Goal: Obtain resource: Obtain resource

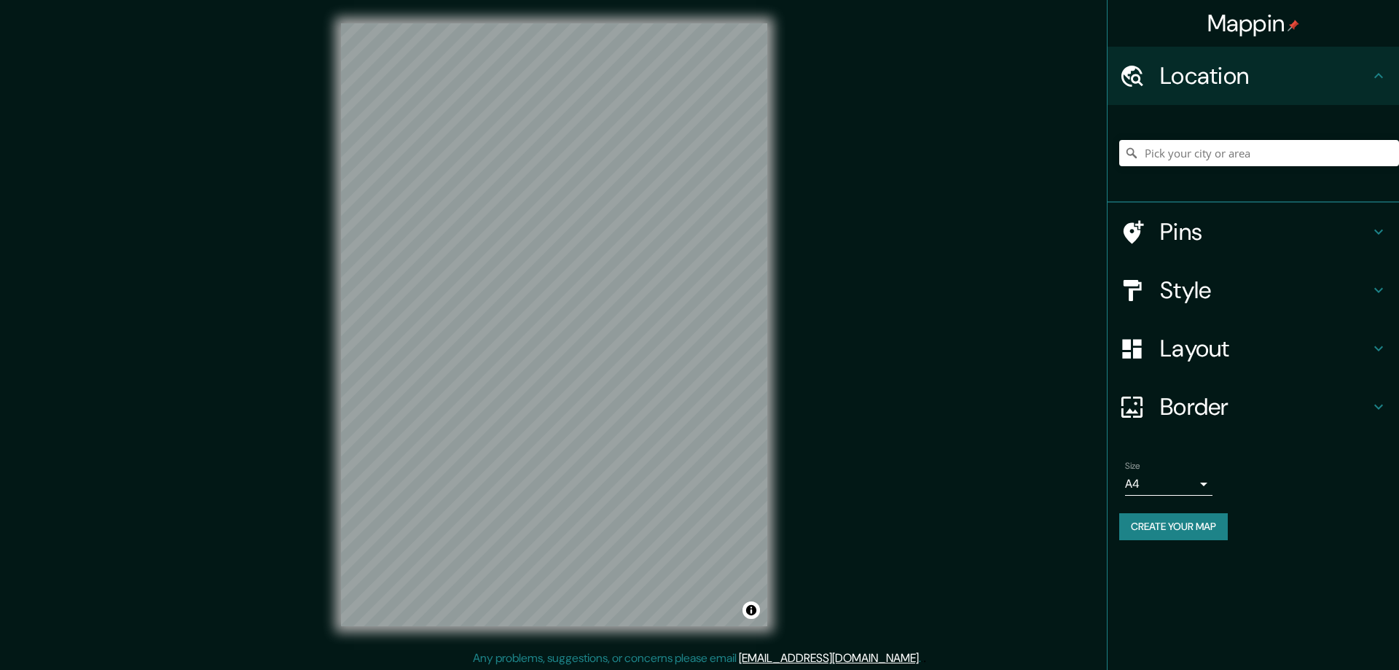
click at [1191, 290] on h4 "Style" at bounding box center [1265, 289] width 210 height 29
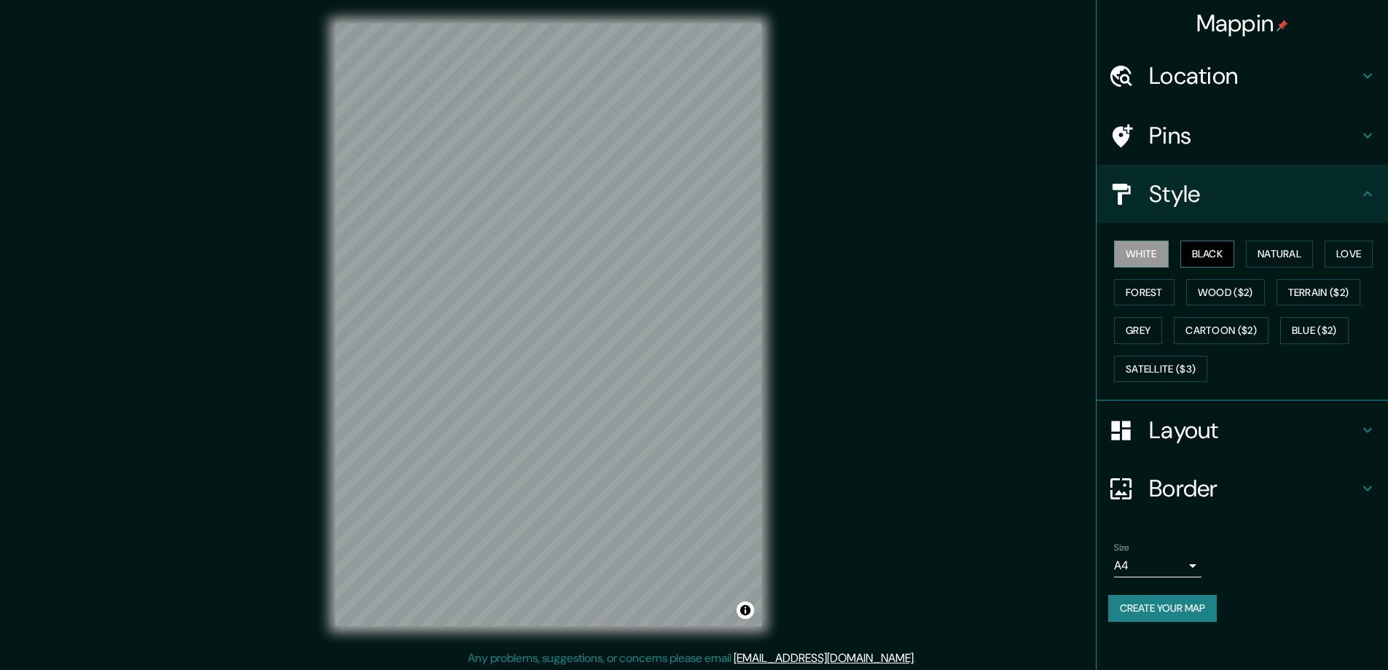
click at [1199, 242] on button "Black" at bounding box center [1207, 253] width 55 height 27
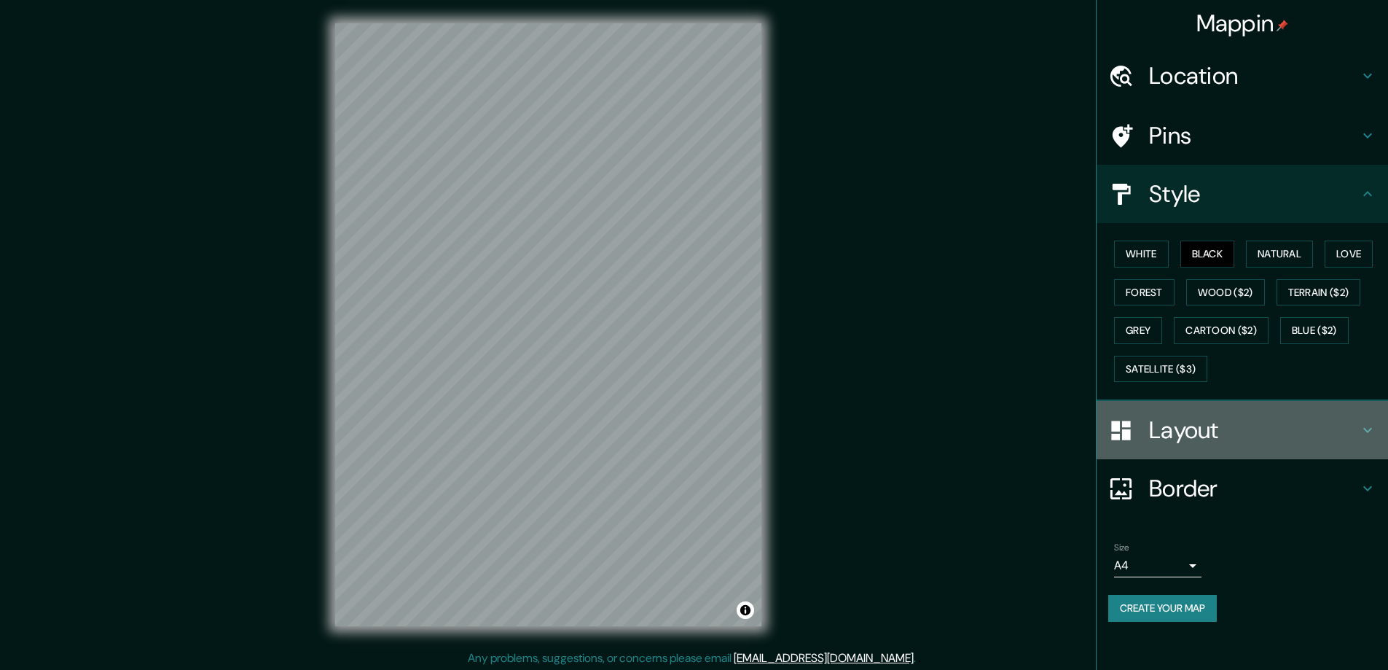
click at [1198, 423] on h4 "Layout" at bounding box center [1254, 429] width 210 height 29
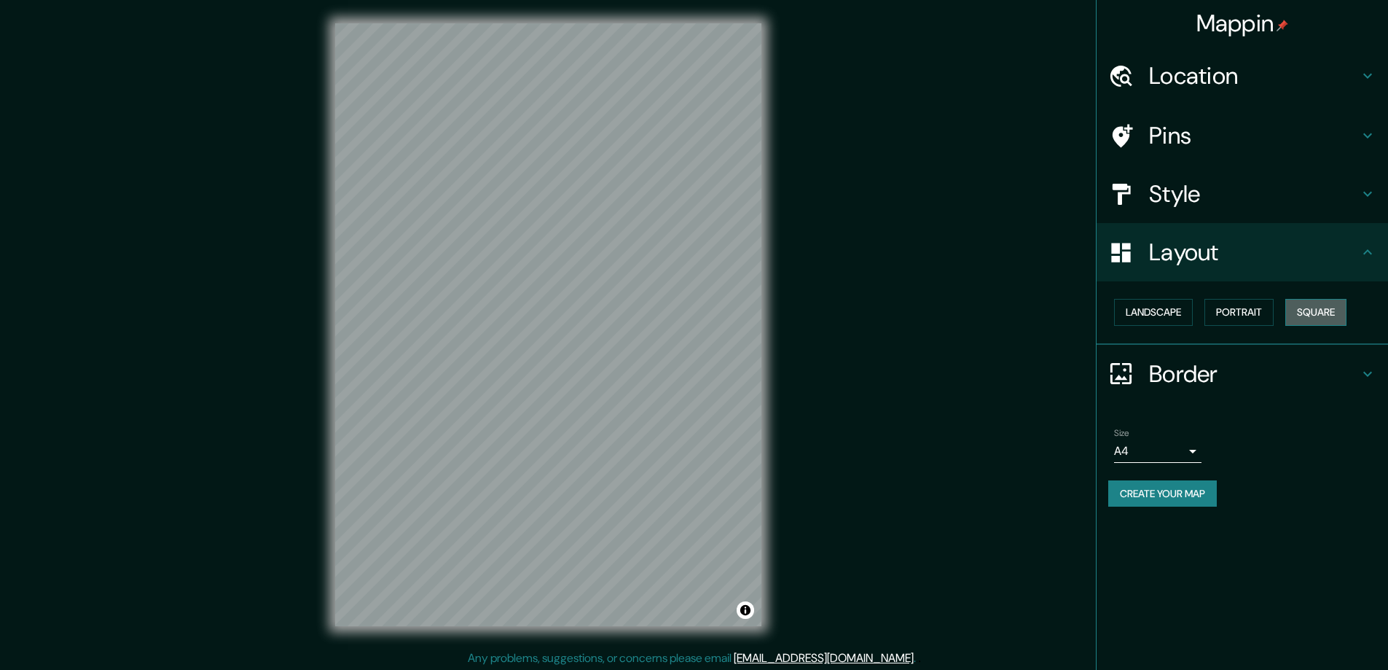
click at [1324, 305] on button "Square" at bounding box center [1315, 312] width 61 height 27
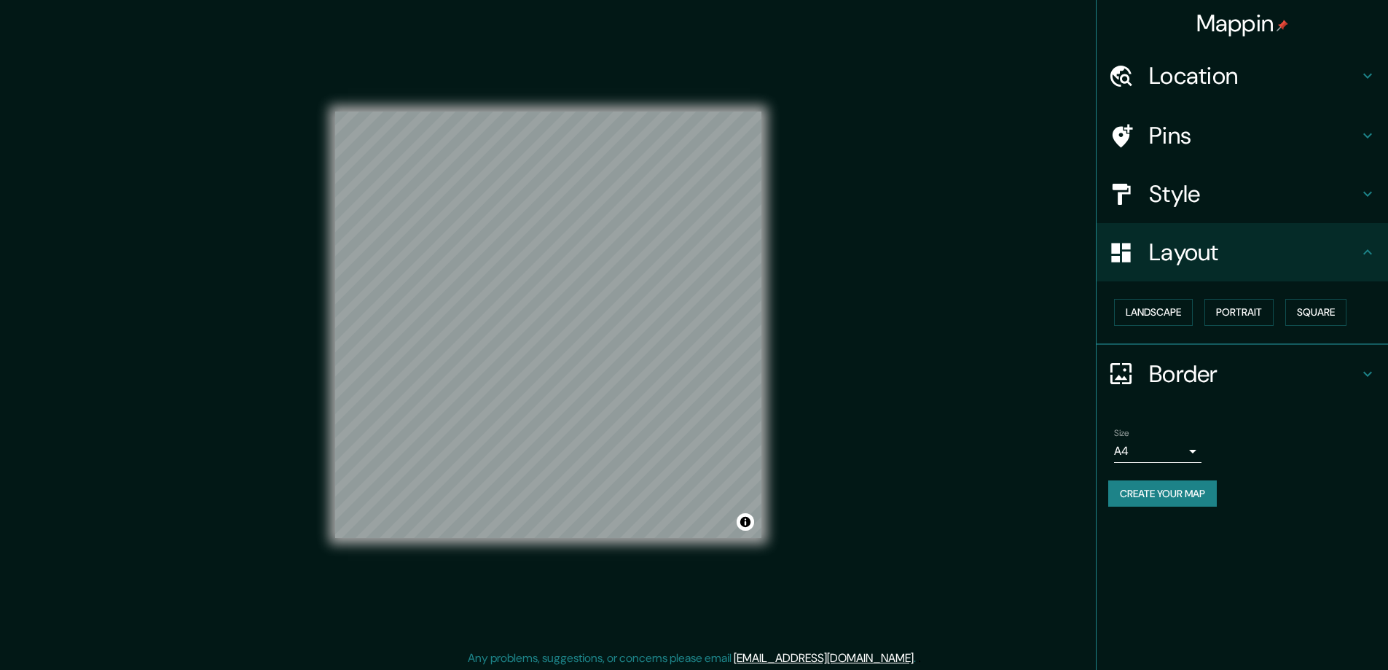
click at [1188, 452] on body "Mappin Location Pins Style Layout Landscape Portrait Square Border Choose a bor…" at bounding box center [694, 335] width 1388 height 670
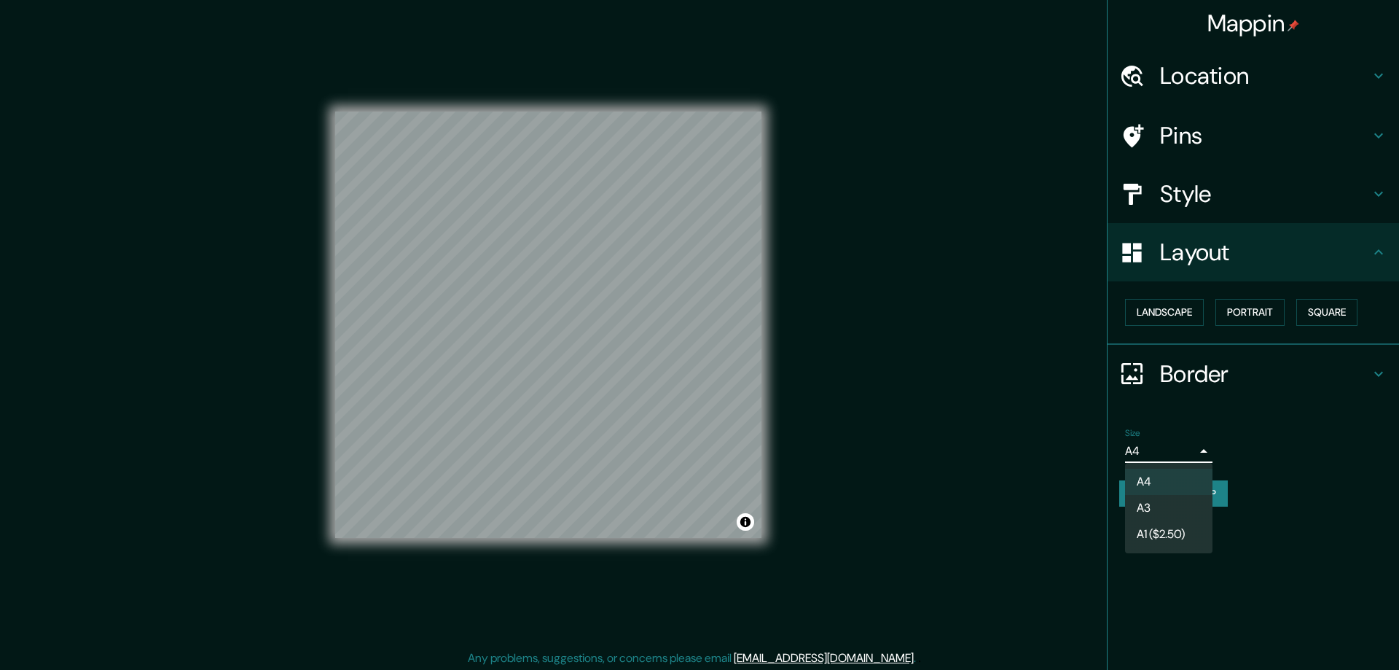
click at [1153, 508] on li "A3" at bounding box center [1168, 508] width 87 height 26
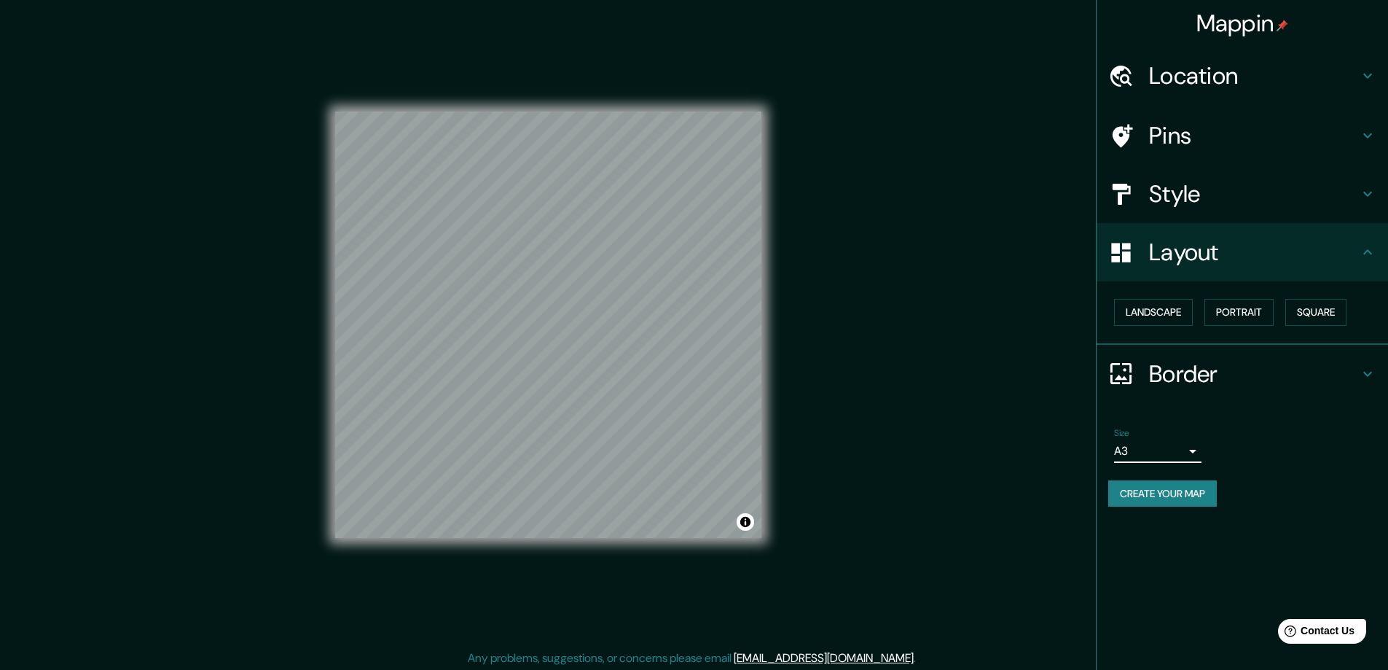
click at [1193, 76] on h4 "Location" at bounding box center [1254, 75] width 210 height 29
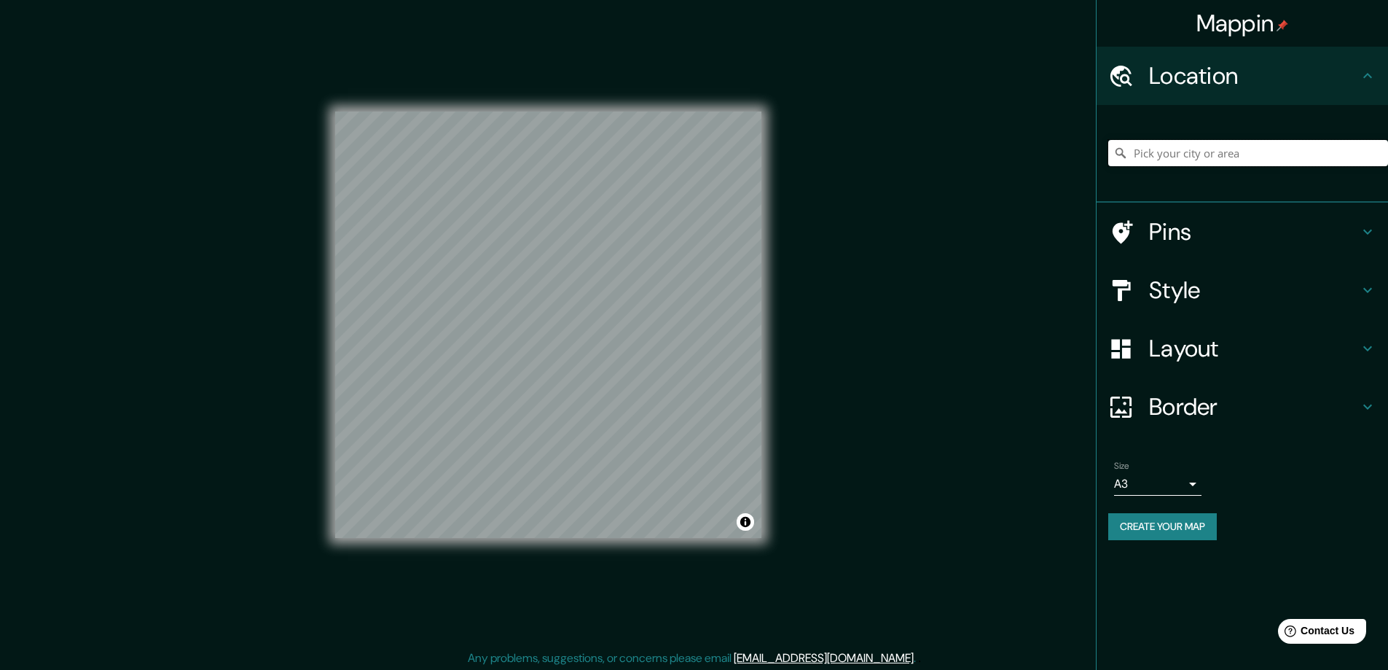
paste input "[STREET_ADDRESS]"
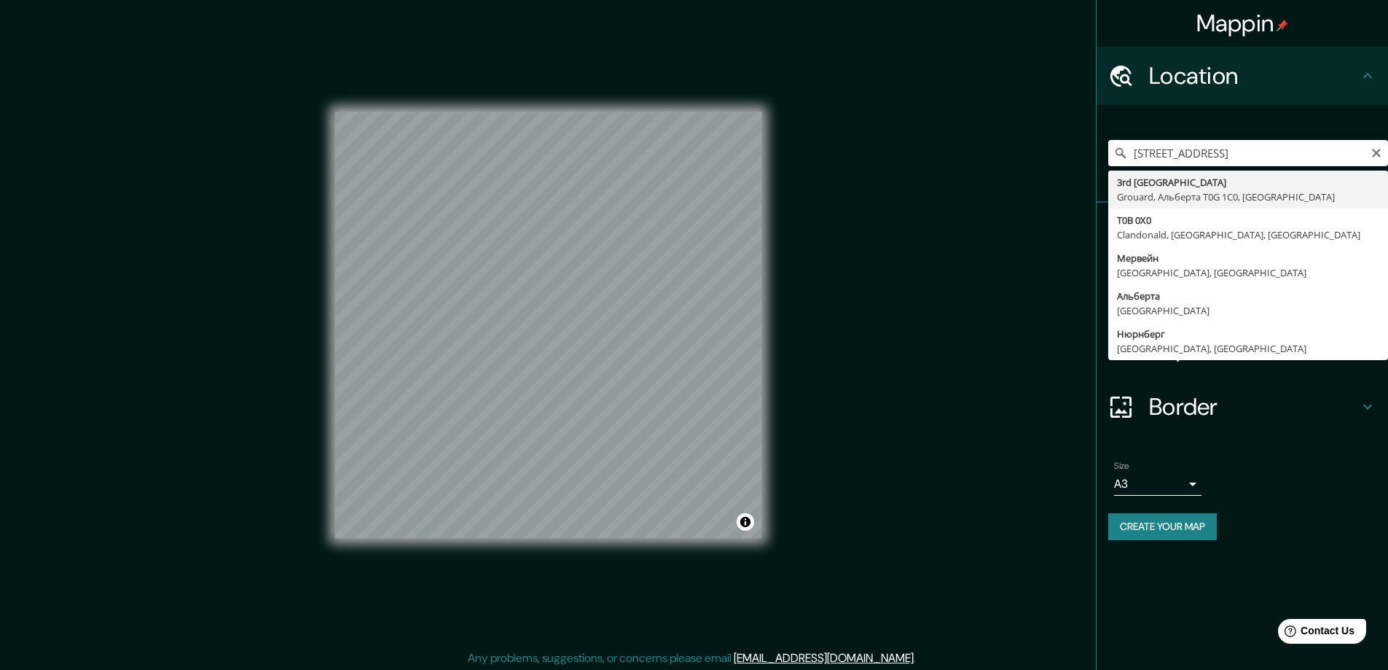
click at [1269, 154] on input "[STREET_ADDRESS]" at bounding box center [1248, 153] width 280 height 26
type input "Мервейн, Альберта, Канада"
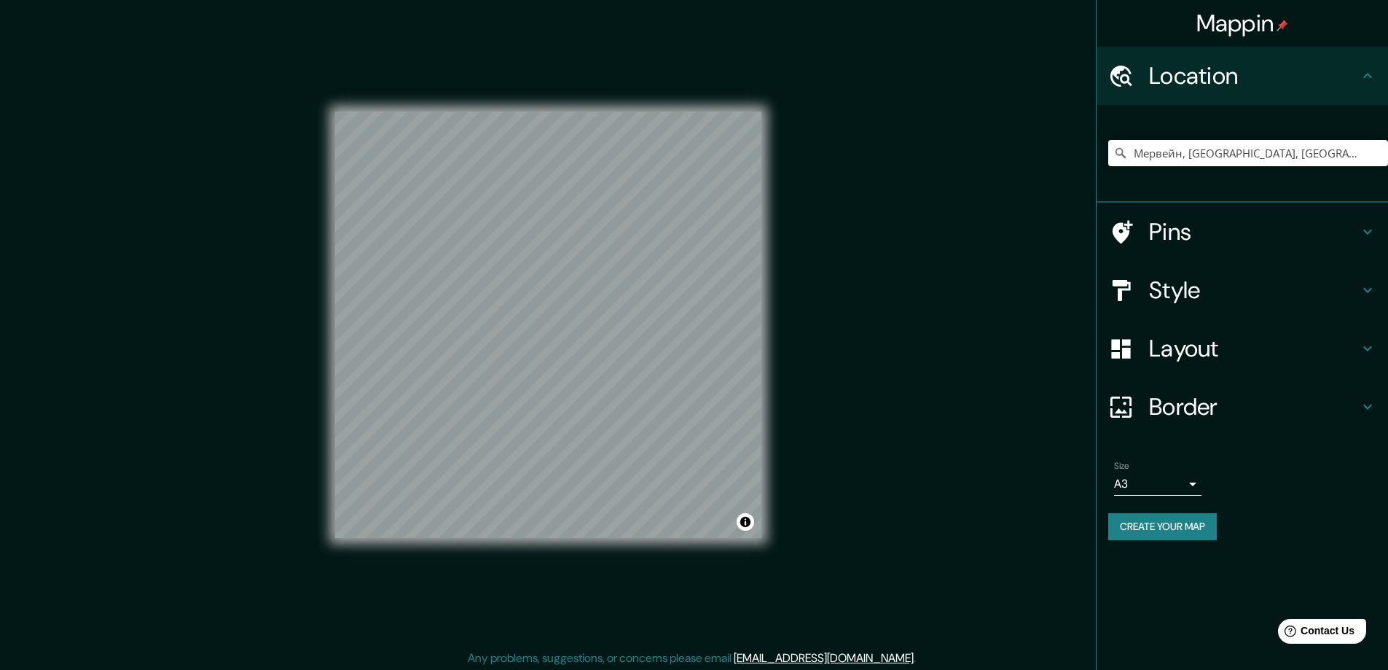
click at [1135, 537] on button "Create your map" at bounding box center [1162, 526] width 109 height 27
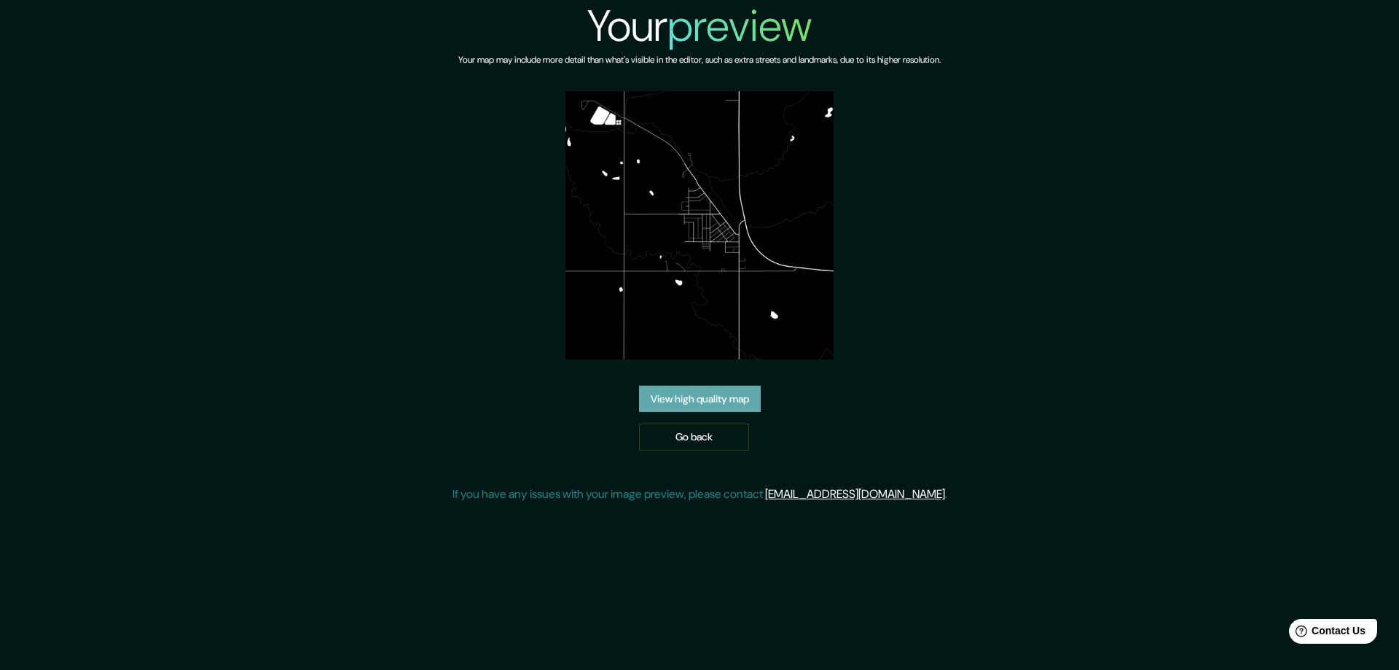
click at [681, 393] on link "View high quality map" at bounding box center [700, 398] width 122 height 27
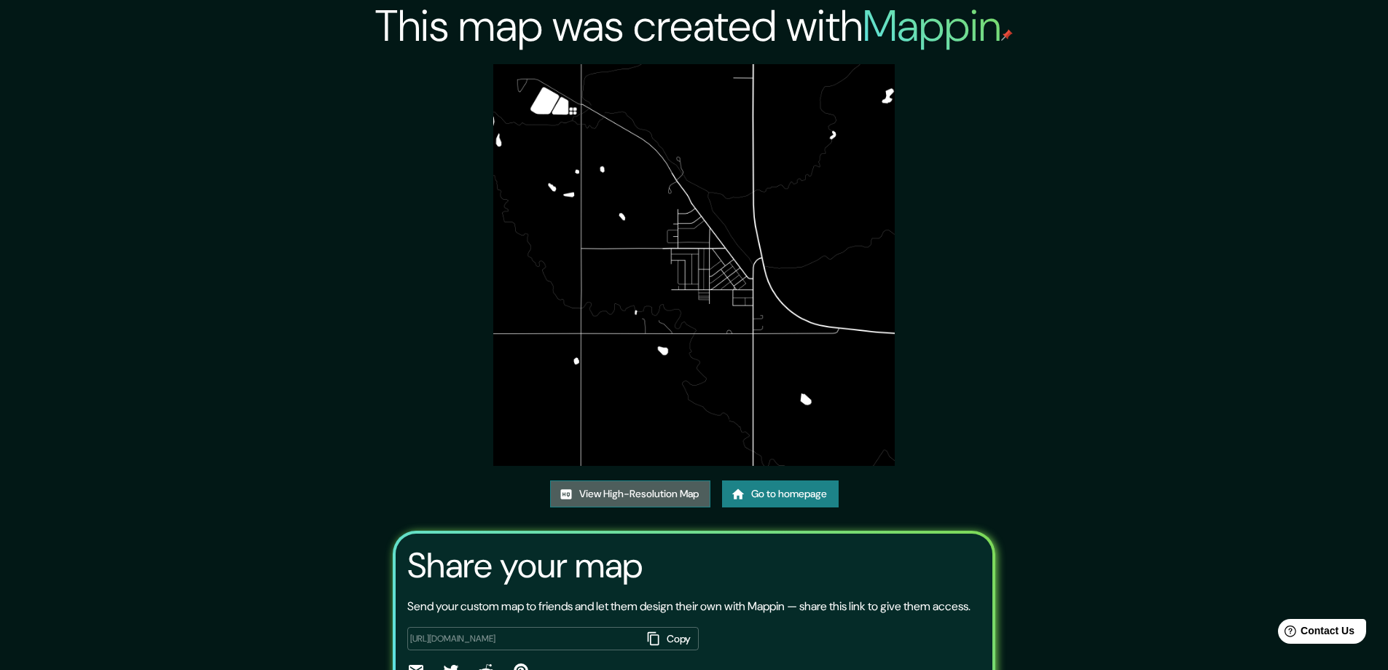
click at [614, 487] on link "View High-Resolution Map" at bounding box center [630, 493] width 160 height 27
click at [764, 487] on link "Go to homepage" at bounding box center [780, 493] width 117 height 27
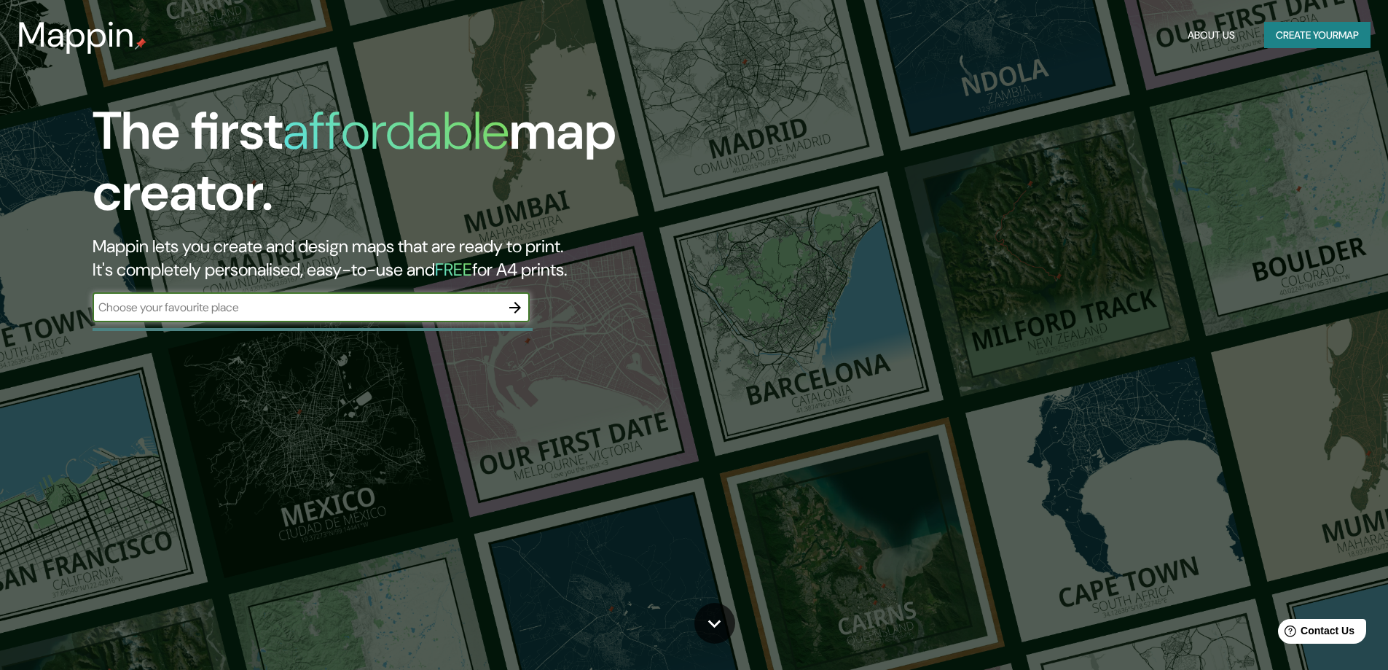
click at [516, 304] on icon "button" at bounding box center [515, 308] width 12 height 12
